Goal: Register for event/course

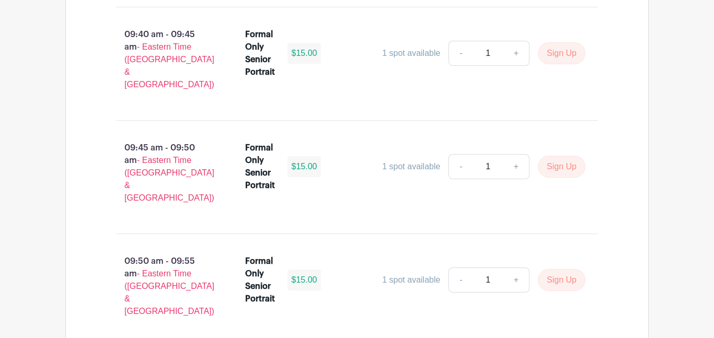
scroll to position [3051, 0]
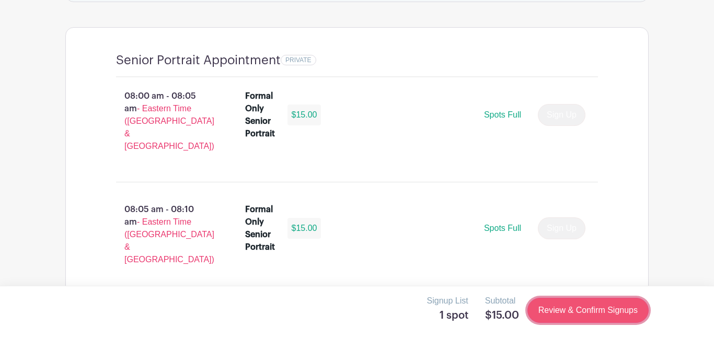
click at [587, 310] on link "Review & Confirm Signups" at bounding box center [588, 310] width 121 height 25
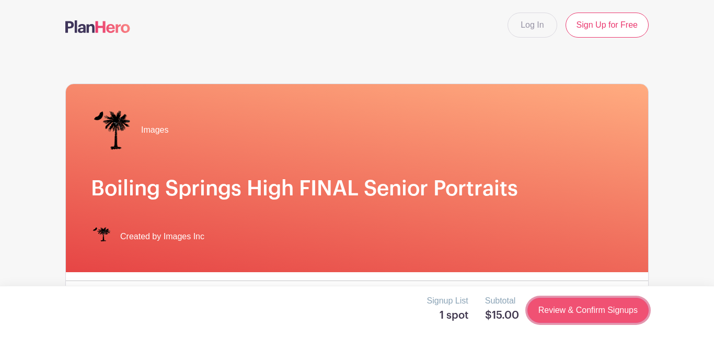
click at [608, 316] on link "Review & Confirm Signups" at bounding box center [588, 310] width 121 height 25
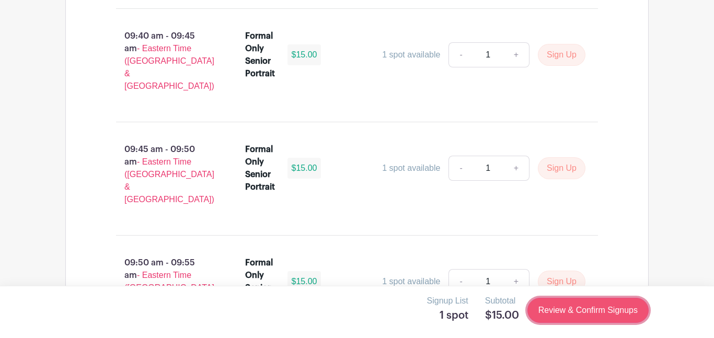
scroll to position [3046, 0]
click at [599, 313] on link "Review & Confirm Signups" at bounding box center [588, 310] width 121 height 25
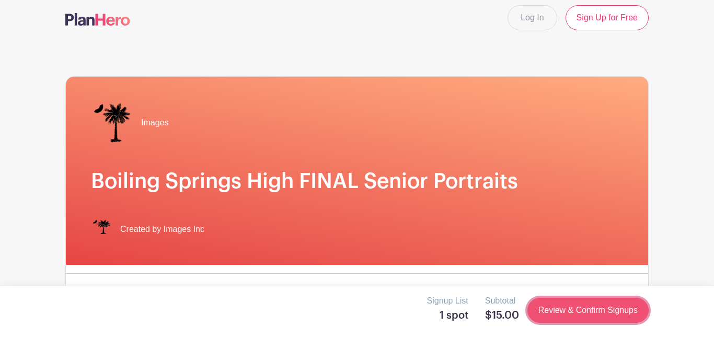
scroll to position [0, 0]
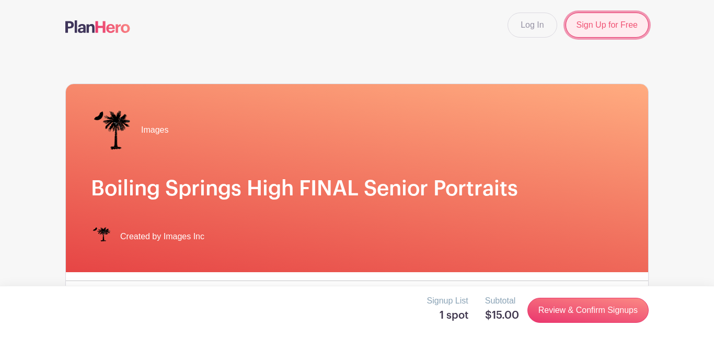
click at [612, 26] on link "Sign Up for Free" at bounding box center [607, 25] width 83 height 25
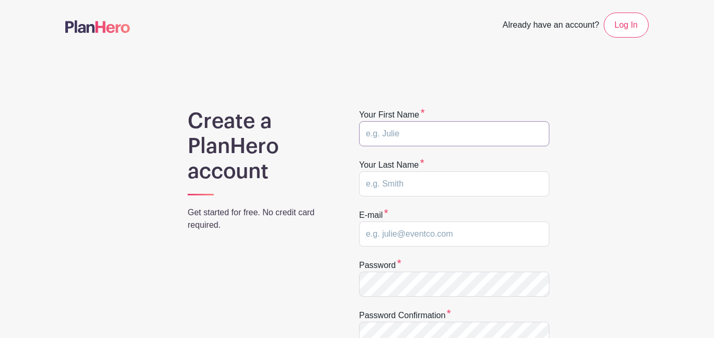
click at [507, 138] on input "text" at bounding box center [454, 133] width 190 height 25
type input "Gabriwla"
type input "Gabriela"
click at [391, 186] on input "text" at bounding box center [454, 184] width 190 height 25
type input "Tovar"
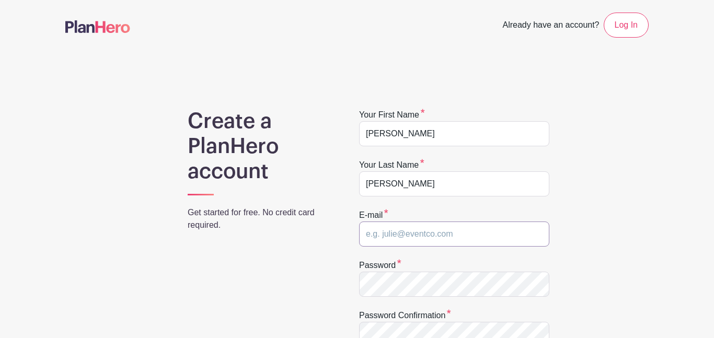
click at [408, 226] on input "email" at bounding box center [454, 234] width 190 height 25
type input "Gaetovat26@spart2.org"
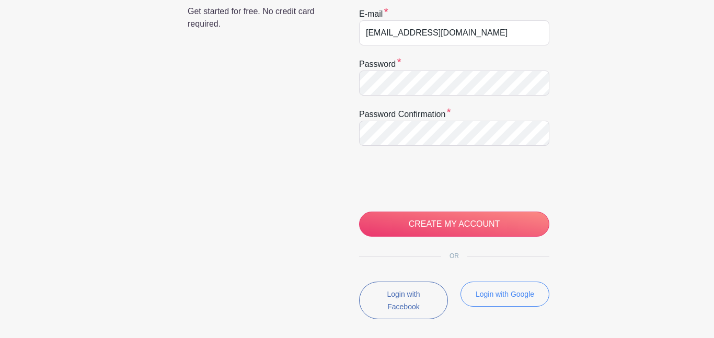
scroll to position [210, 0]
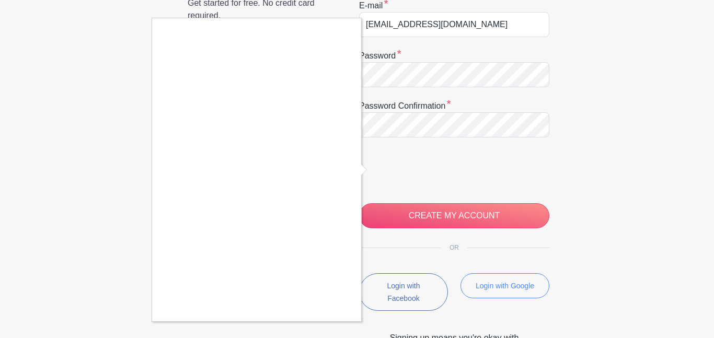
click at [446, 209] on div at bounding box center [357, 169] width 714 height 338
click at [495, 192] on div at bounding box center [438, 172] width 159 height 44
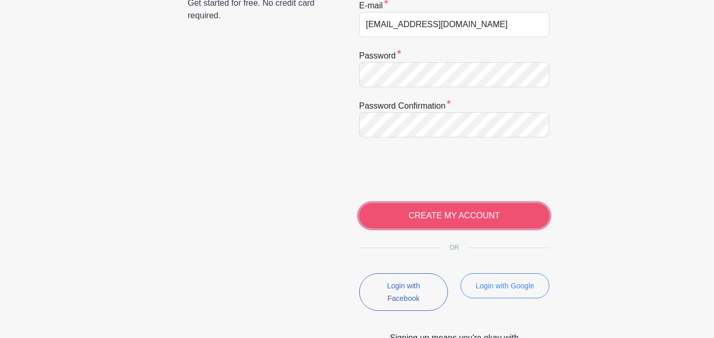
click at [504, 211] on input "CREATE MY ACCOUNT" at bounding box center [454, 215] width 190 height 25
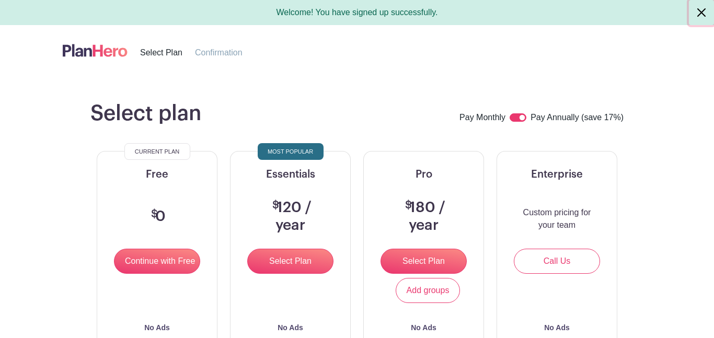
click at [702, 11] on button "Close" at bounding box center [701, 12] width 25 height 25
click at [703, 9] on button "Close" at bounding box center [701, 12] width 25 height 25
click at [700, 14] on button "Close" at bounding box center [701, 12] width 25 height 25
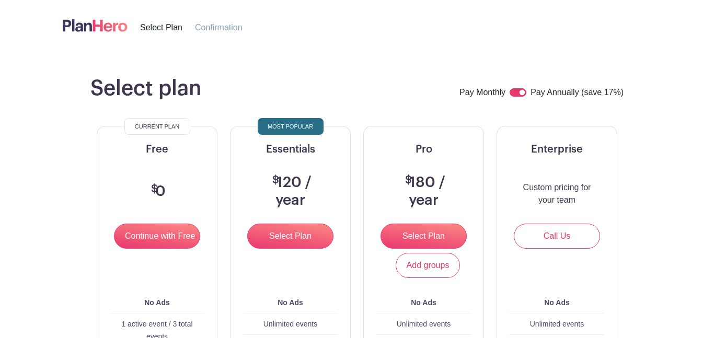
click at [163, 37] on nav "Select Plan Confirmation" at bounding box center [159, 25] width 218 height 42
click at [161, 235] on input "Continue with Free" at bounding box center [157, 236] width 86 height 25
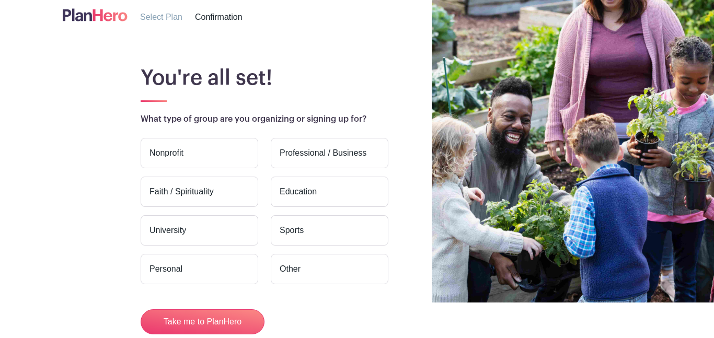
scroll to position [63, 0]
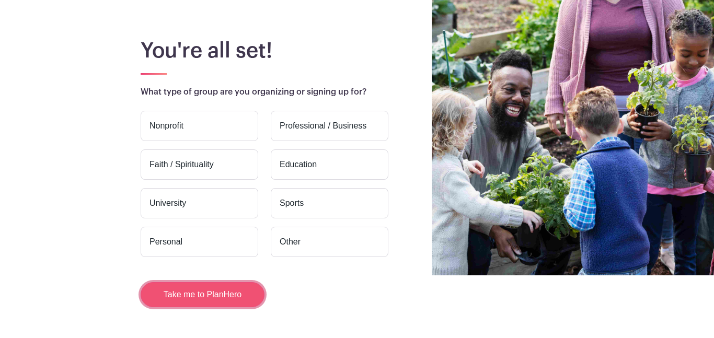
click at [207, 292] on button "Take me to PlanHero" at bounding box center [203, 294] width 124 height 25
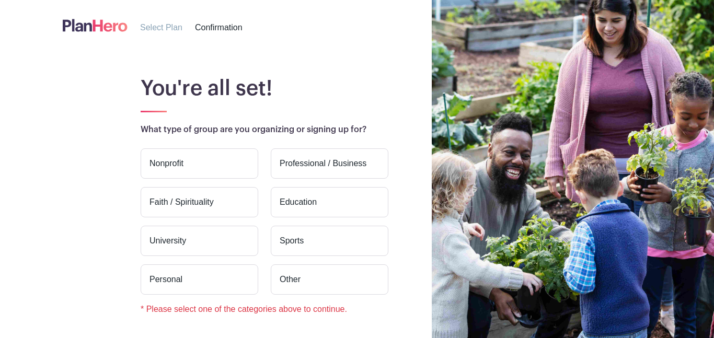
click at [210, 252] on label "University" at bounding box center [200, 241] width 118 height 30
click at [0, 0] on input "University" at bounding box center [0, 0] width 0 height 0
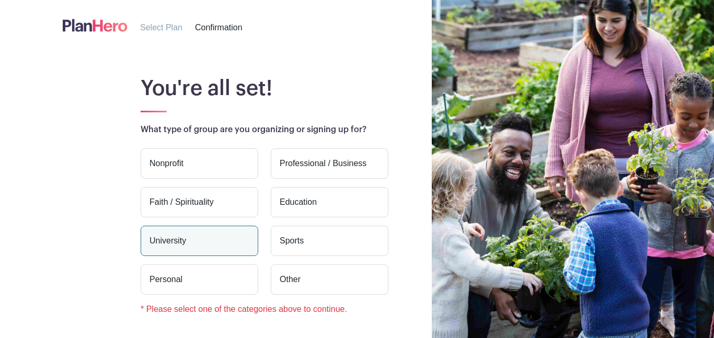
click at [97, 247] on div "You're all set! What type of group are you organizing or signing up for? Nonpro…" at bounding box center [369, 225] width 559 height 299
click at [298, 288] on label "Other" at bounding box center [330, 280] width 118 height 30
click at [0, 0] on input "Other" at bounding box center [0, 0] width 0 height 0
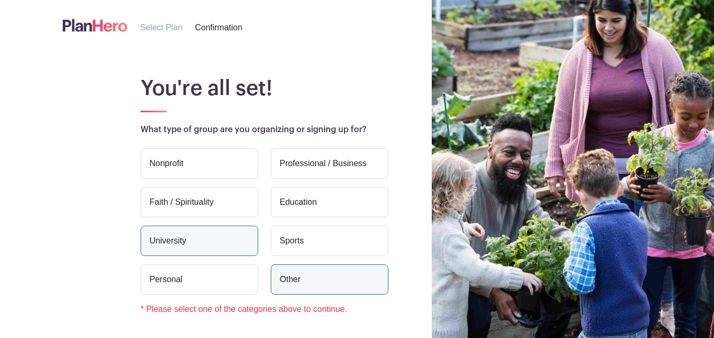
scroll to position [102, 0]
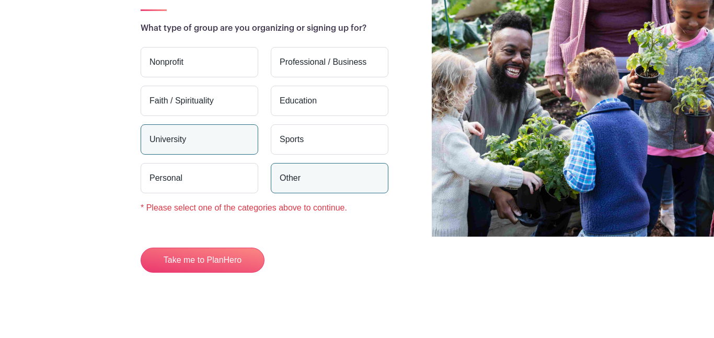
click at [244, 149] on label "University" at bounding box center [200, 139] width 118 height 30
click at [0, 0] on input "University" at bounding box center [0, 0] width 0 height 0
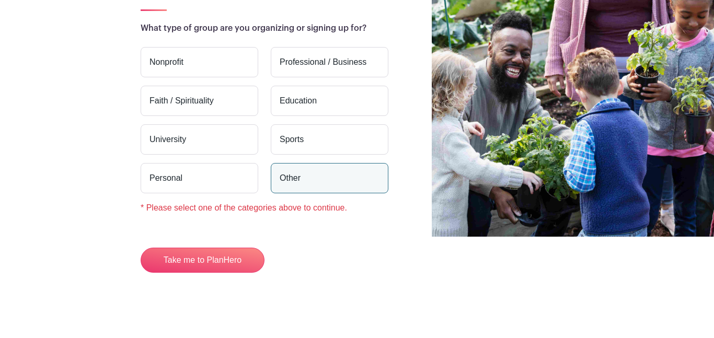
click at [512, 276] on main "You're all set! What type of group are you organizing or signing up for? Nonpro…" at bounding box center [357, 143] width 714 height 389
click at [315, 187] on label "Other" at bounding box center [330, 178] width 118 height 30
click at [0, 0] on input "Other" at bounding box center [0, 0] width 0 height 0
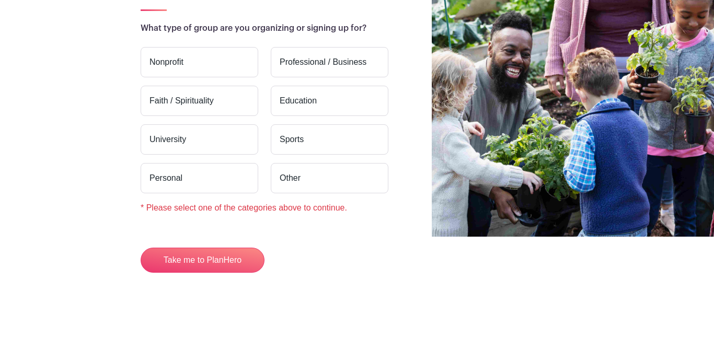
click at [311, 180] on label "Other" at bounding box center [330, 178] width 118 height 30
click at [0, 0] on input "Other" at bounding box center [0, 0] width 0 height 0
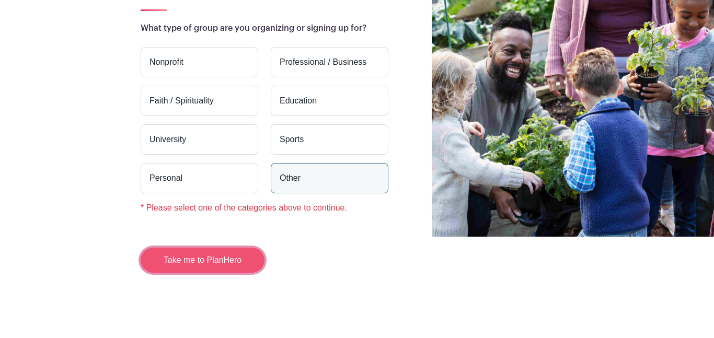
click at [207, 261] on button "Take me to PlanHero" at bounding box center [203, 260] width 124 height 25
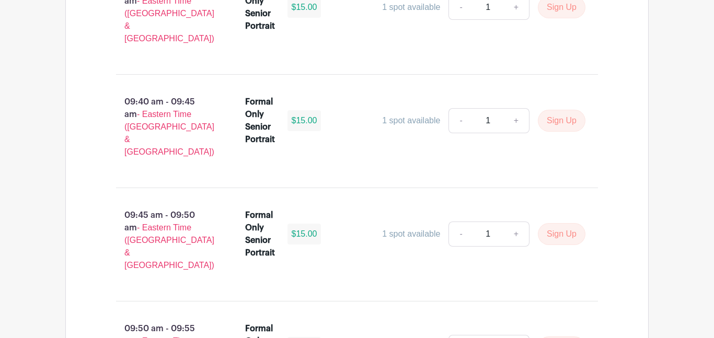
scroll to position [2964, 0]
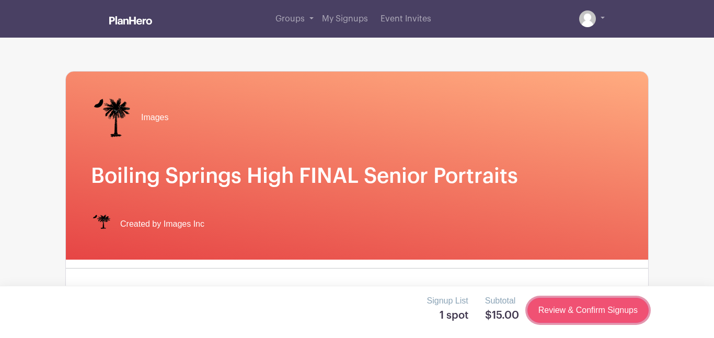
click at [546, 318] on link "Review & Confirm Signups" at bounding box center [588, 310] width 121 height 25
click at [547, 320] on link "Review & Confirm Signups" at bounding box center [588, 310] width 121 height 25
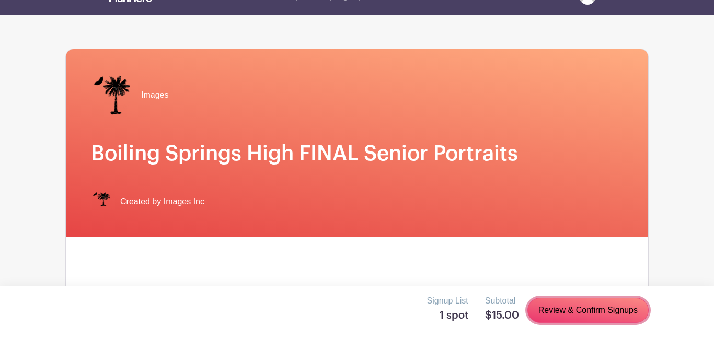
scroll to position [17, 0]
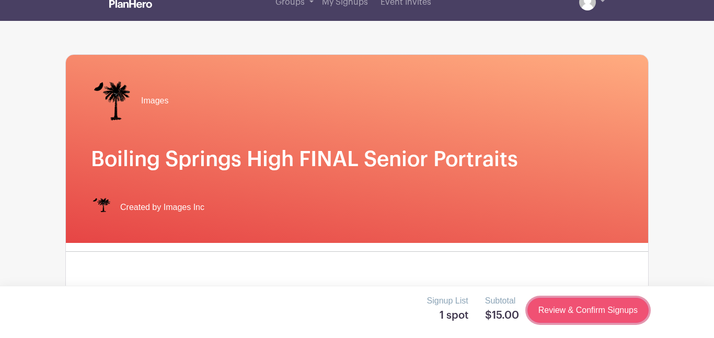
click at [610, 310] on link "Review & Confirm Signups" at bounding box center [588, 310] width 121 height 25
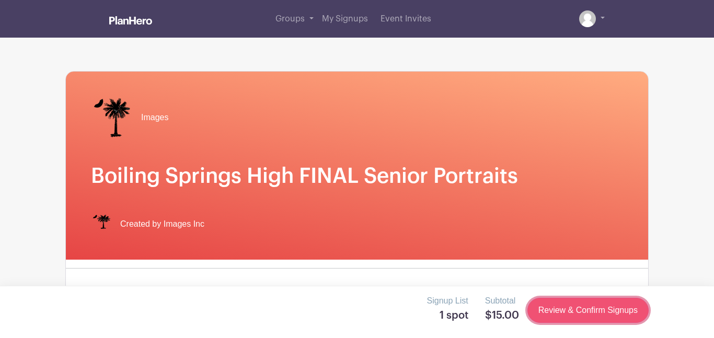
click at [622, 317] on link "Review & Confirm Signups" at bounding box center [588, 310] width 121 height 25
click at [632, 321] on link "Review & Confirm Signups" at bounding box center [588, 310] width 121 height 25
click at [627, 316] on link "Review & Confirm Signups" at bounding box center [588, 310] width 121 height 25
click at [629, 315] on link "Review & Confirm Signups" at bounding box center [588, 310] width 121 height 25
click at [625, 316] on link "Review & Confirm Signups" at bounding box center [588, 310] width 121 height 25
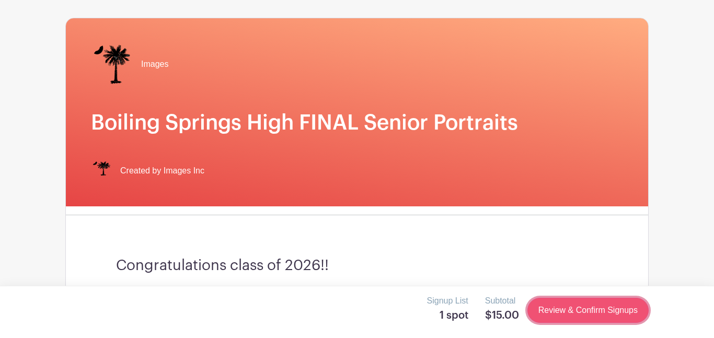
scroll to position [51, 0]
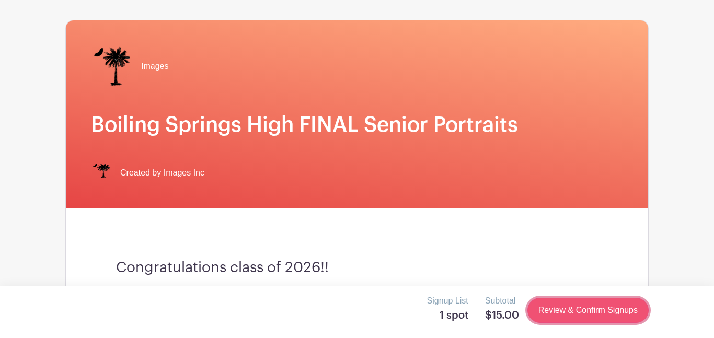
click at [573, 303] on link "Review & Confirm Signups" at bounding box center [588, 310] width 121 height 25
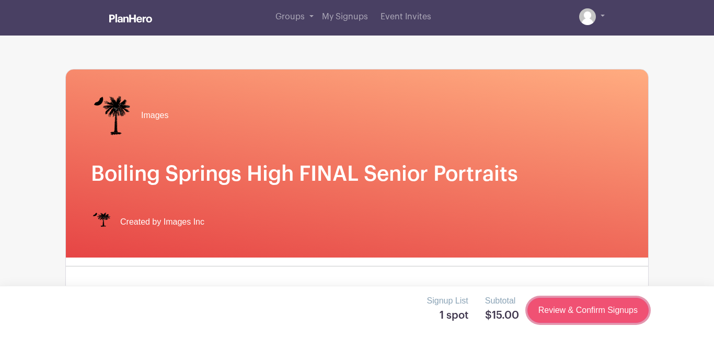
scroll to position [0, 0]
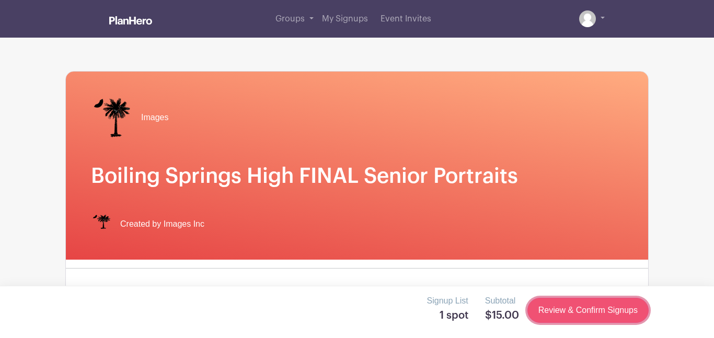
click at [573, 303] on link "Review & Confirm Signups" at bounding box center [588, 310] width 121 height 25
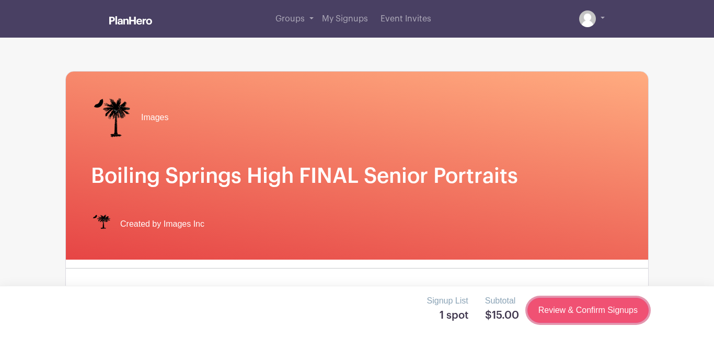
click at [596, 304] on link "Review & Confirm Signups" at bounding box center [588, 310] width 121 height 25
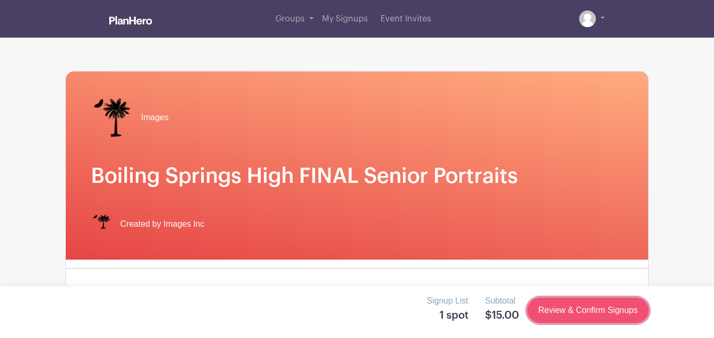
click at [596, 304] on link "Review & Confirm Signups" at bounding box center [588, 310] width 121 height 25
